Goal: Information Seeking & Learning: Learn about a topic

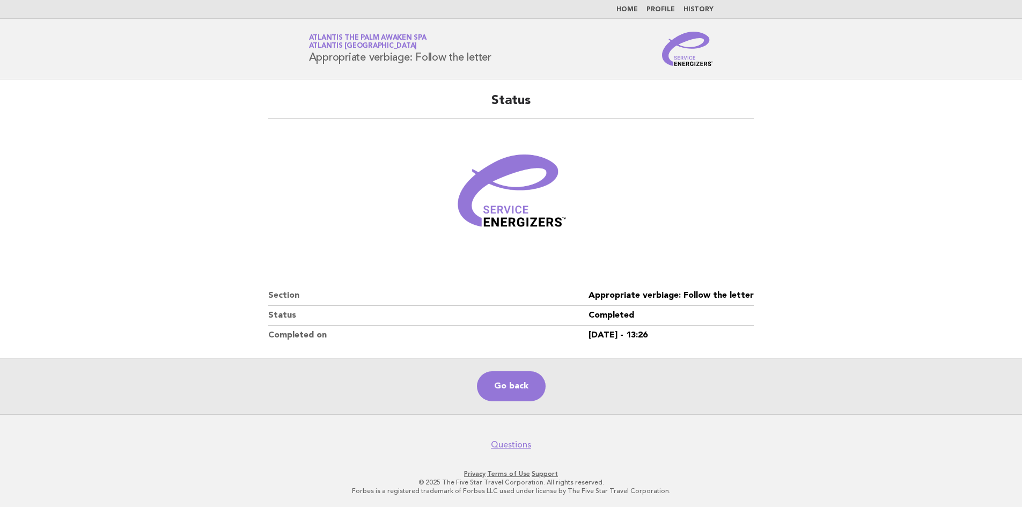
click at [632, 8] on link "Home" at bounding box center [626, 9] width 21 height 6
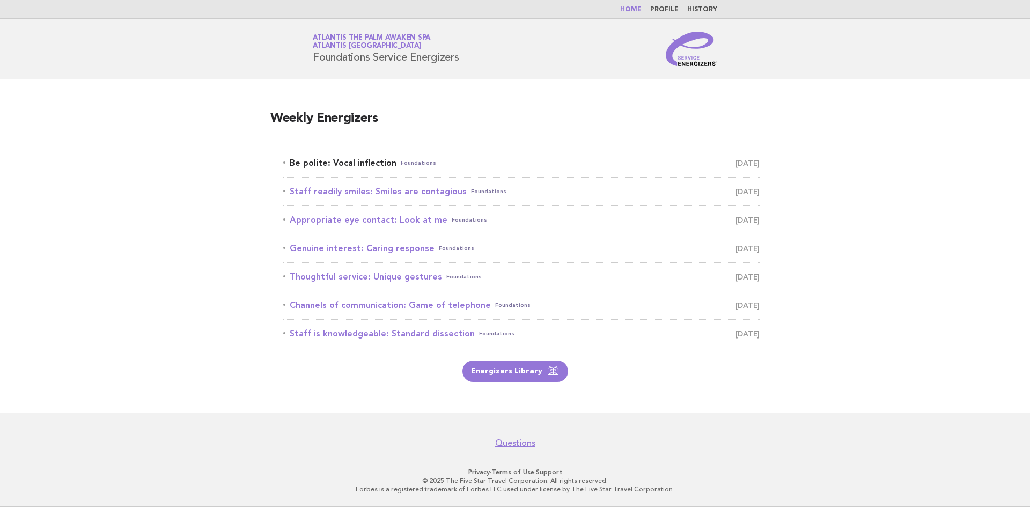
click at [364, 164] on link "Be polite: Vocal inflection Foundations August 24" at bounding box center [521, 163] width 476 height 15
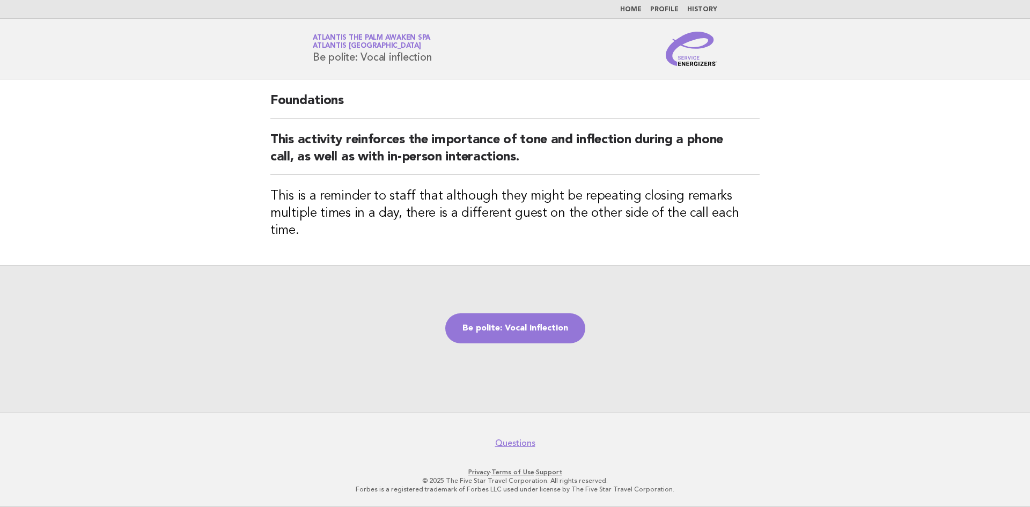
drag, startPoint x: 436, startPoint y: 56, endPoint x: 307, endPoint y: 58, distance: 128.7
click at [307, 58] on div "Service Energizers Atlantis The Palm Awaken Spa Atlantis [GEOGRAPHIC_DATA] Be p…" at bounding box center [515, 49] width 434 height 34
copy h1 "Be polite: Vocal inflection"
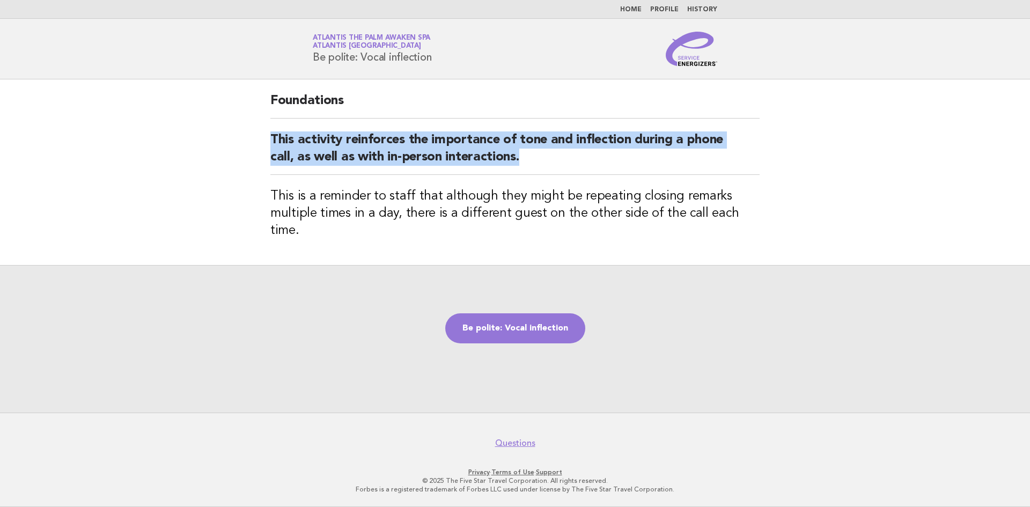
drag, startPoint x: 272, startPoint y: 140, endPoint x: 523, endPoint y: 172, distance: 253.0
click at [523, 172] on h2 "This activity reinforces the importance of tone and inflection during a phone c…" at bounding box center [514, 152] width 489 height 43
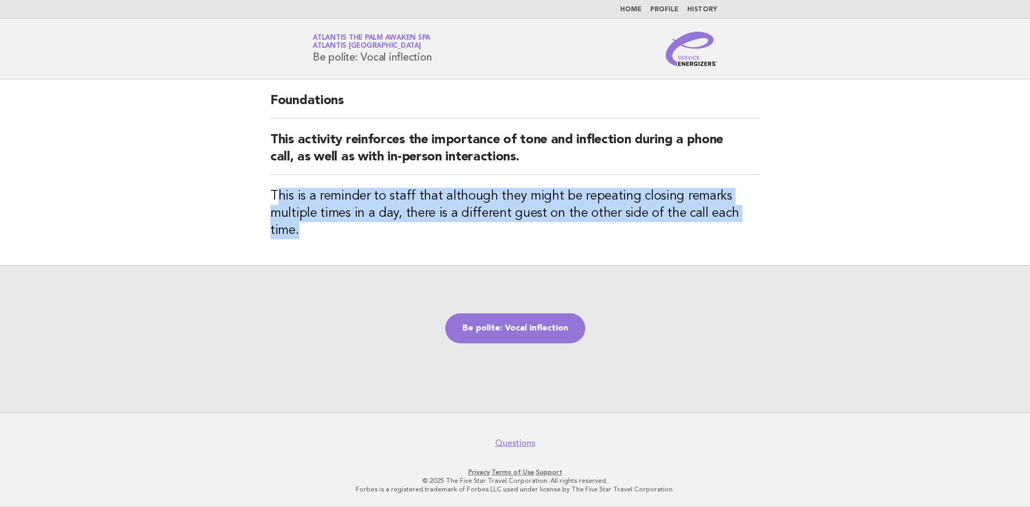
drag, startPoint x: 274, startPoint y: 195, endPoint x: 768, endPoint y: 223, distance: 494.7
click at [768, 223] on div "Foundations This activity reinforces the importance of tone and inflection duri…" at bounding box center [514, 172] width 515 height 186
copy h3 "his is a reminder to staff that although they might be repeating closing remark…"
